Goal: Task Accomplishment & Management: Manage account settings

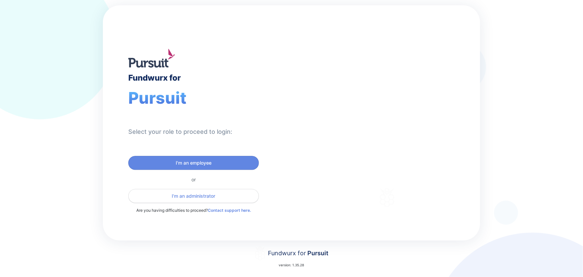
click at [189, 193] on span "I'm an administrator" at bounding box center [193, 196] width 43 height 7
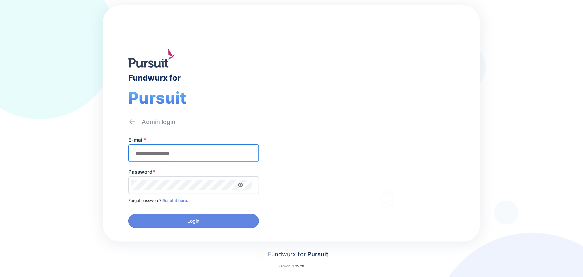
click at [166, 156] on input "text" at bounding box center [193, 153] width 125 height 10
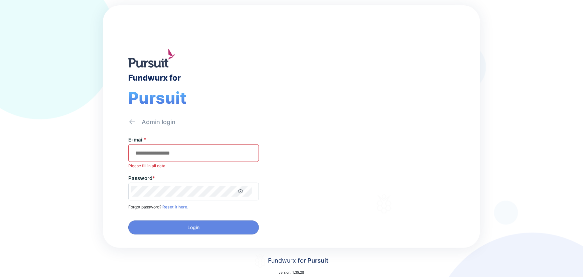
type input "**********"
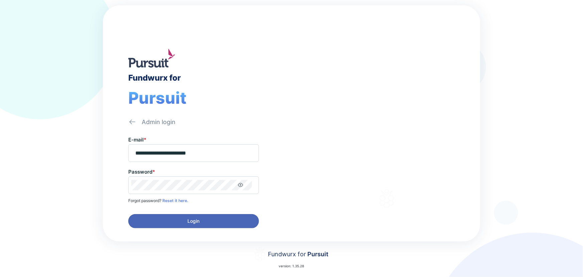
click at [188, 218] on span "Login" at bounding box center [194, 221] width 12 height 7
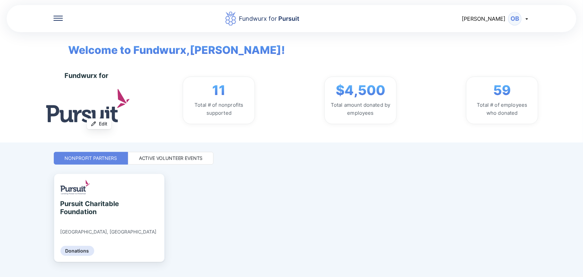
click at [57, 17] on icon at bounding box center [57, 18] width 9 height 5
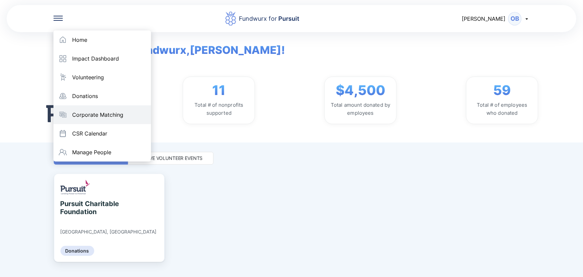
click at [101, 119] on div "Corporate Matching" at bounding box center [102, 114] width 98 height 19
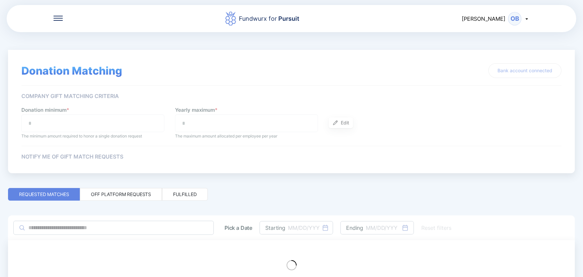
type input "**"
type input "***"
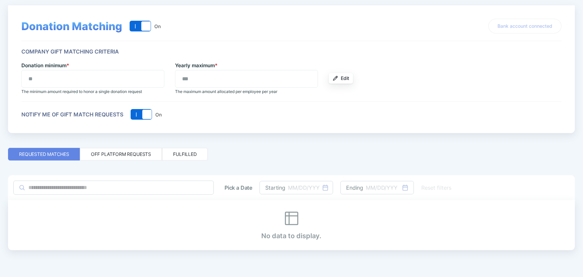
scroll to position [45, 0]
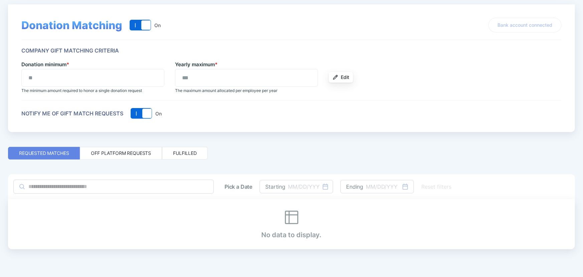
click at [125, 152] on div "Off platform requests" at bounding box center [121, 153] width 60 height 7
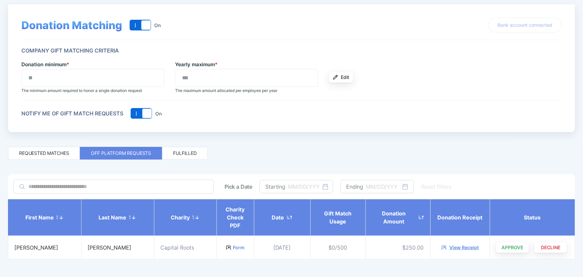
scroll to position [55, 0]
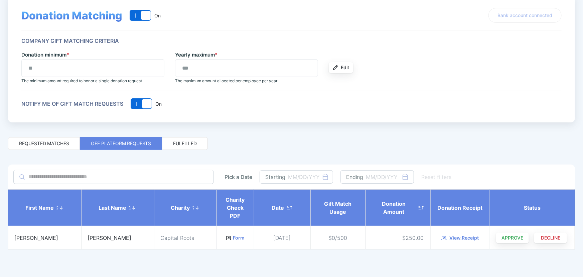
click at [195, 141] on div "Fulfilled" at bounding box center [185, 143] width 24 height 7
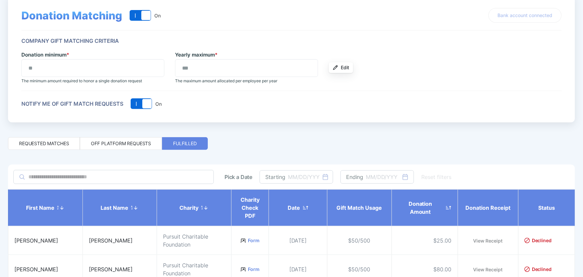
click at [124, 143] on div "Off platform requests" at bounding box center [121, 143] width 60 height 7
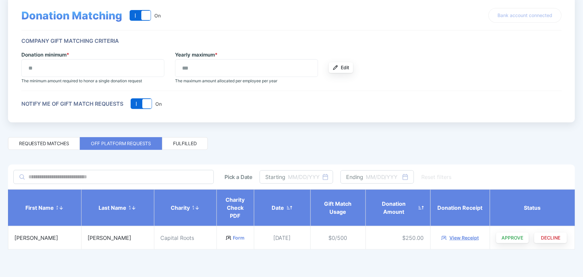
click at [457, 237] on div "View Receipt" at bounding box center [464, 237] width 29 height 7
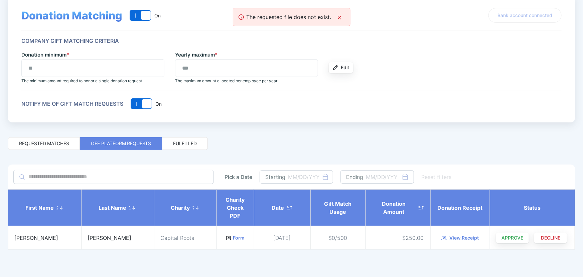
click at [340, 17] on icon at bounding box center [339, 17] width 5 height 5
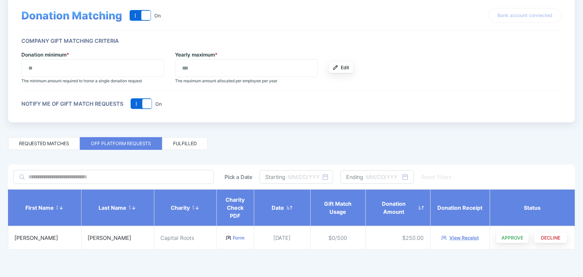
click at [459, 235] on div "View Receipt" at bounding box center [464, 237] width 29 height 7
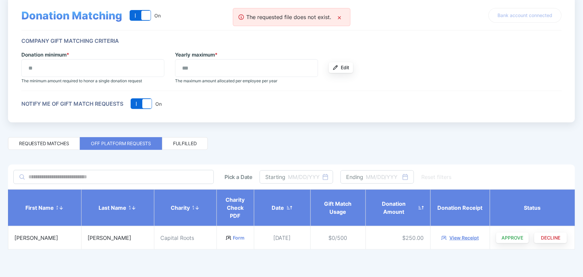
click at [337, 18] on icon at bounding box center [339, 17] width 5 height 5
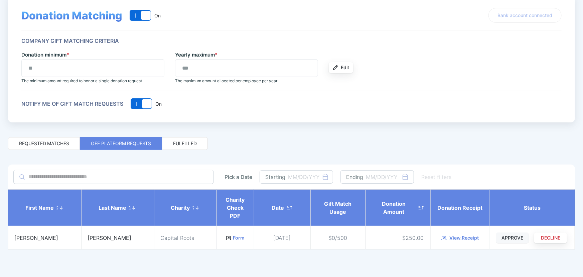
click at [508, 237] on span "APPROVE" at bounding box center [513, 237] width 22 height 7
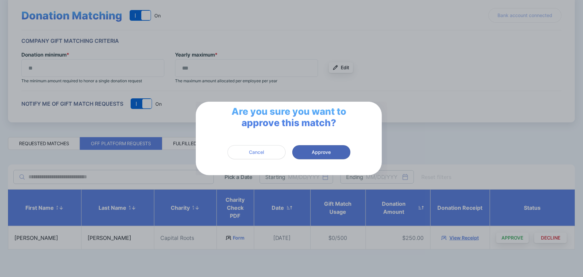
click at [314, 151] on span "Approve" at bounding box center [321, 152] width 19 height 7
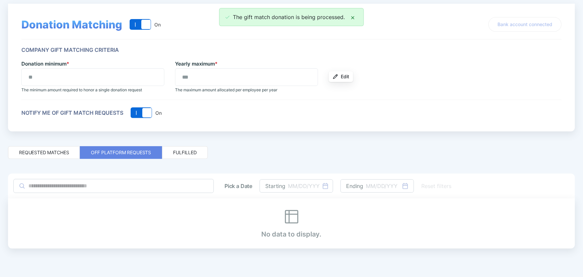
scroll to position [45, 0]
click at [180, 151] on div "Fulfilled" at bounding box center [185, 153] width 24 height 7
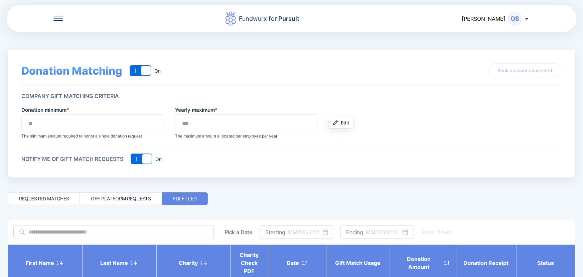
scroll to position [0, 0]
click at [60, 23] on div "Fundwurx for Pursuit [PERSON_NAME]" at bounding box center [292, 18] width 570 height 28
click at [56, 16] on icon at bounding box center [57, 16] width 9 height 1
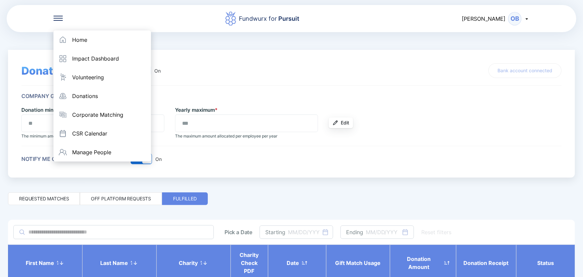
click at [522, 20] on div "[PERSON_NAME]" at bounding box center [496, 18] width 68 height 13
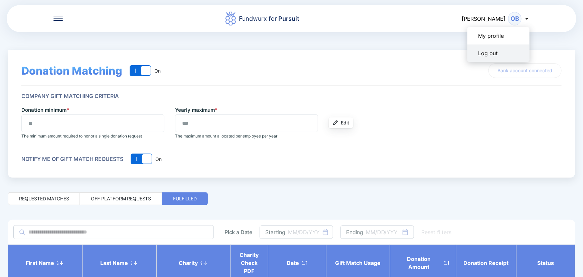
click at [498, 53] on div "Log out" at bounding box center [499, 52] width 62 height 17
